Goal: Check status: Check status

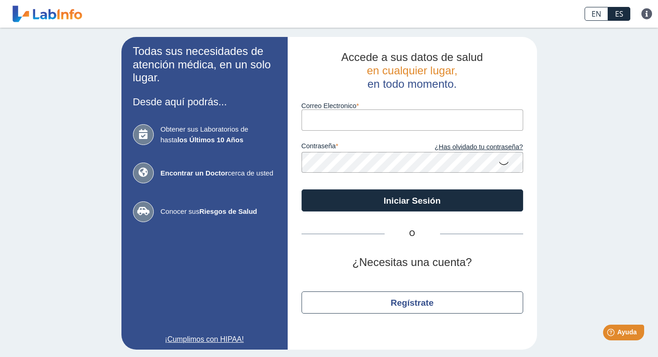
click at [402, 118] on input "Correo Electronico" at bounding box center [412, 119] width 222 height 21
type input "[EMAIL_ADDRESS][PERSON_NAME][DOMAIN_NAME]"
drag, startPoint x: 504, startPoint y: 166, endPoint x: 500, endPoint y: 163, distance: 5.2
click at [504, 166] on icon at bounding box center [503, 163] width 11 height 18
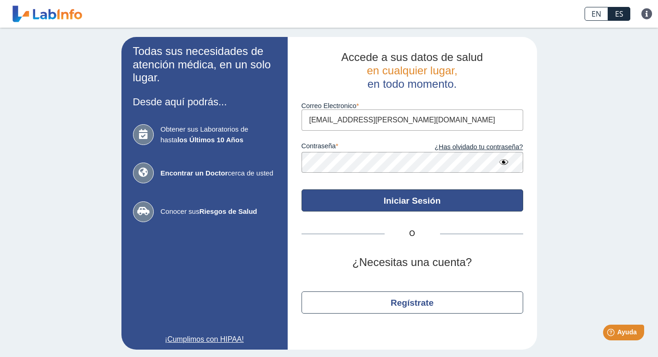
click at [385, 200] on button "Iniciar Sesión" at bounding box center [412, 200] width 222 height 22
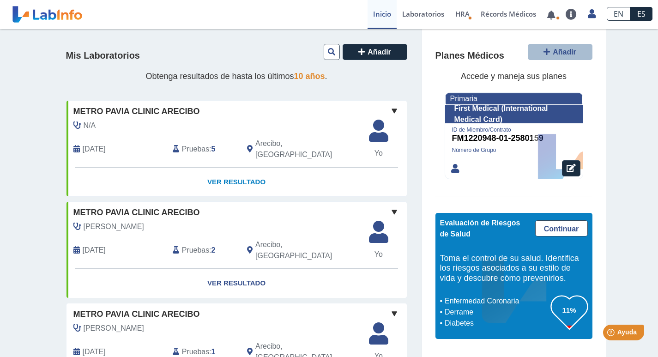
click at [219, 169] on link "Ver Resultado" at bounding box center [236, 182] width 340 height 29
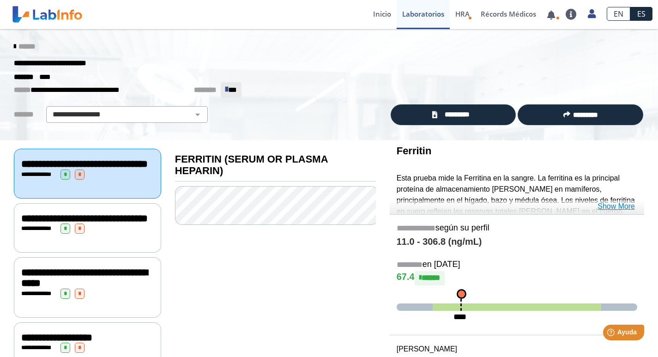
click at [611, 206] on link "Show More" at bounding box center [615, 206] width 37 height 11
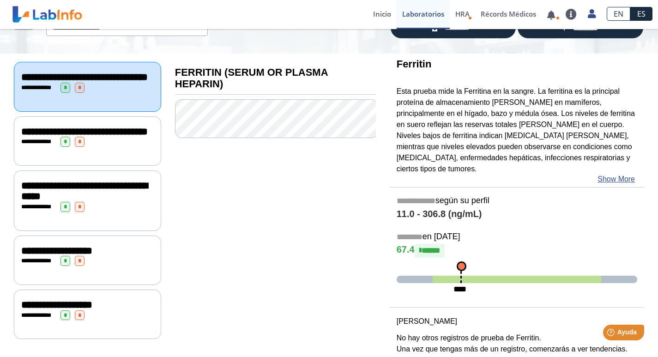
scroll to position [102, 0]
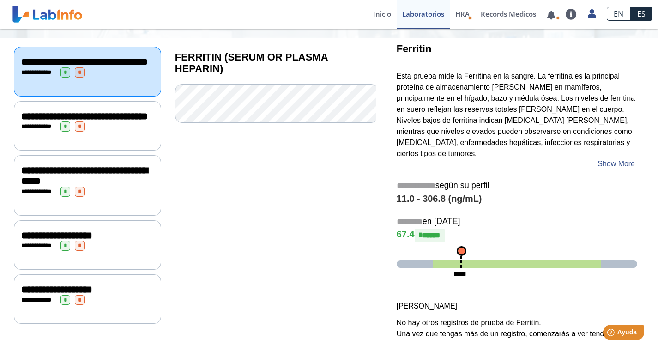
click at [47, 186] on span "**********" at bounding box center [84, 175] width 126 height 21
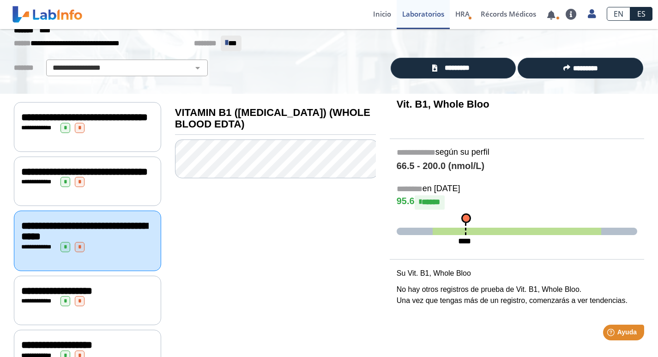
scroll to position [45, 0]
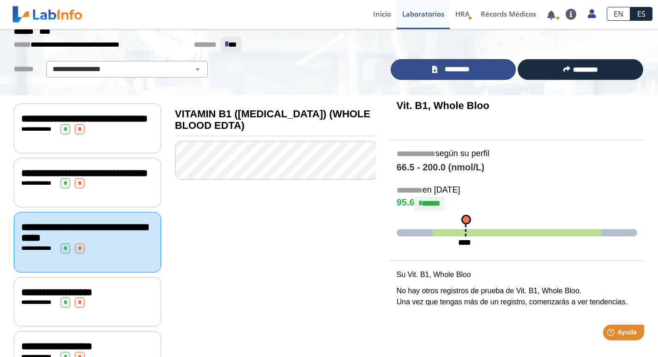
click at [479, 77] on link "*********" at bounding box center [453, 69] width 126 height 21
